Goal: Find specific page/section: Find specific page/section

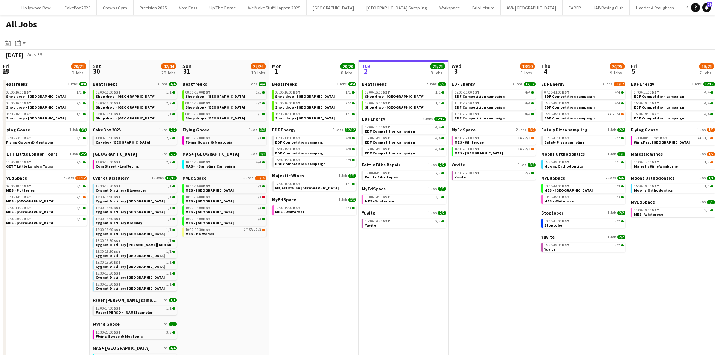
scroll to position [0, 196]
